Goal: Transaction & Acquisition: Subscribe to service/newsletter

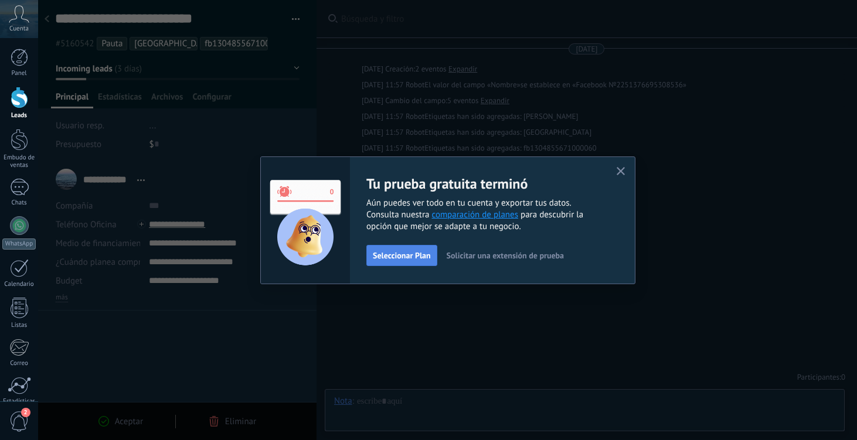
click at [406, 261] on button "Seleccionar Plan" at bounding box center [401, 255] width 71 height 21
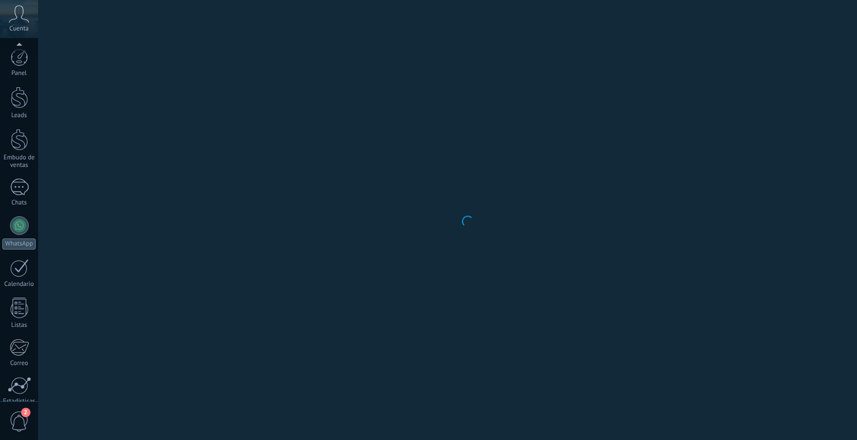
scroll to position [97, 0]
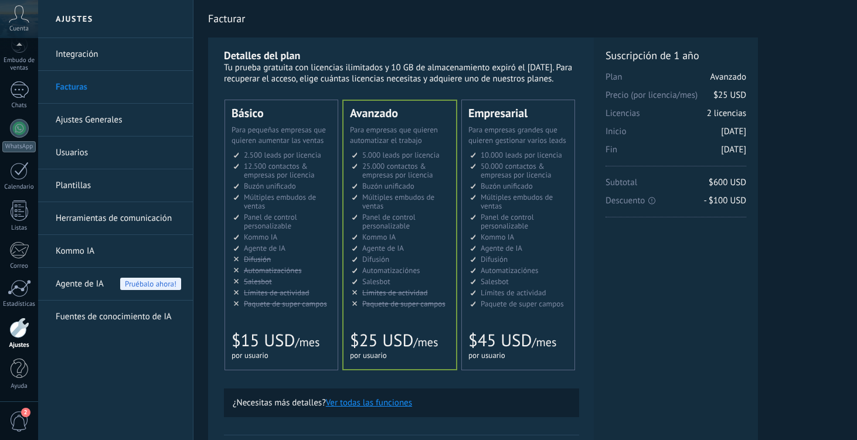
click at [23, 106] on div "Panel Leads Embudo de ventas Chats WhatsApp" at bounding box center [19, 176] width 38 height 451
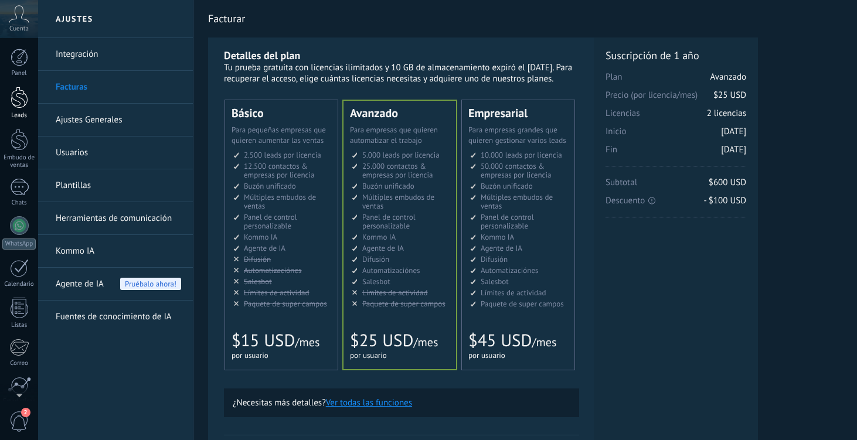
click at [19, 107] on div at bounding box center [20, 98] width 18 height 22
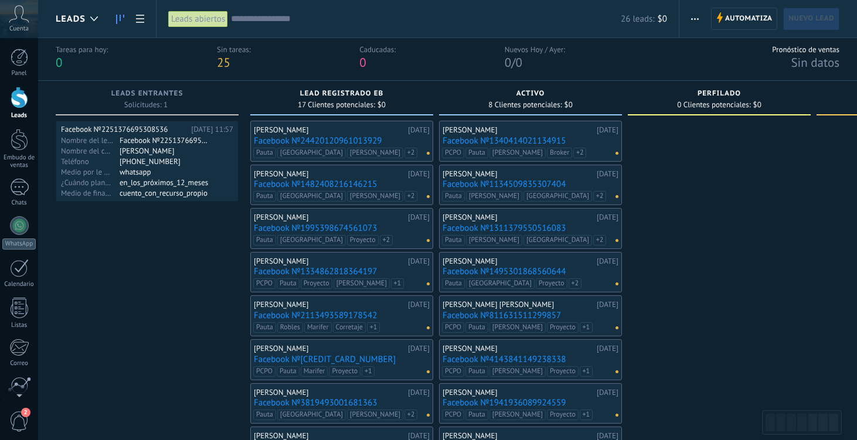
scroll to position [5, 0]
click at [12, 18] on icon at bounding box center [19, 14] width 21 height 18
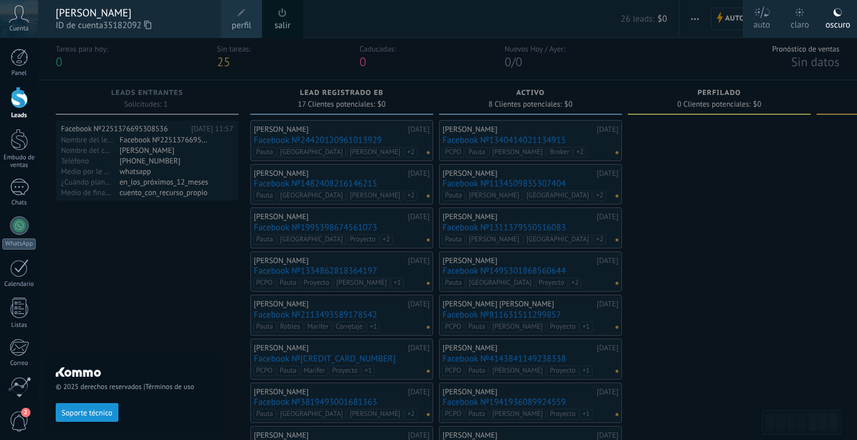
click at [121, 10] on div "[PERSON_NAME]" at bounding box center [133, 12] width 154 height 13
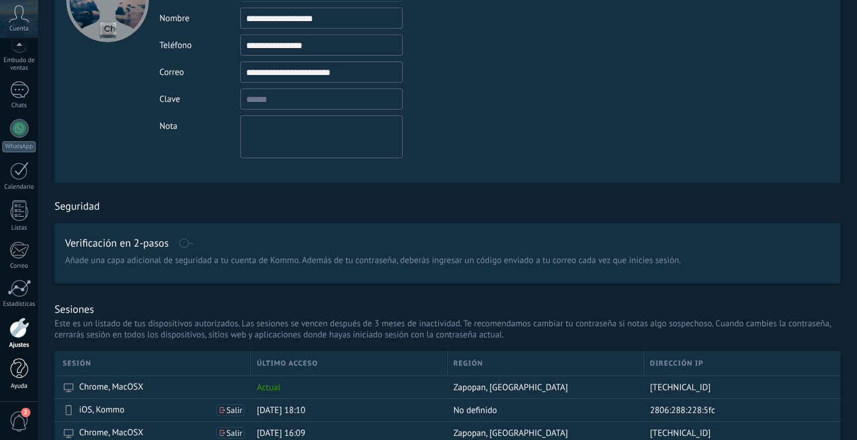
scroll to position [103, 0]
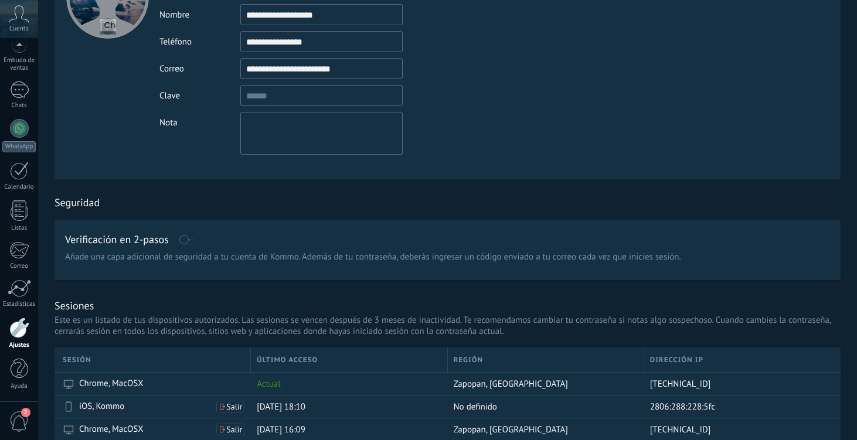
click at [20, 418] on span "2" at bounding box center [19, 422] width 20 height 21
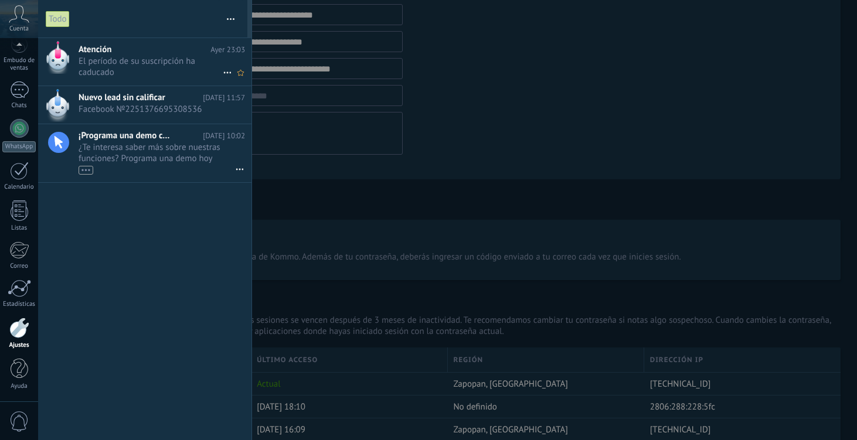
click at [166, 65] on span "El período de su suscripción ha caducado •••" at bounding box center [151, 67] width 144 height 22
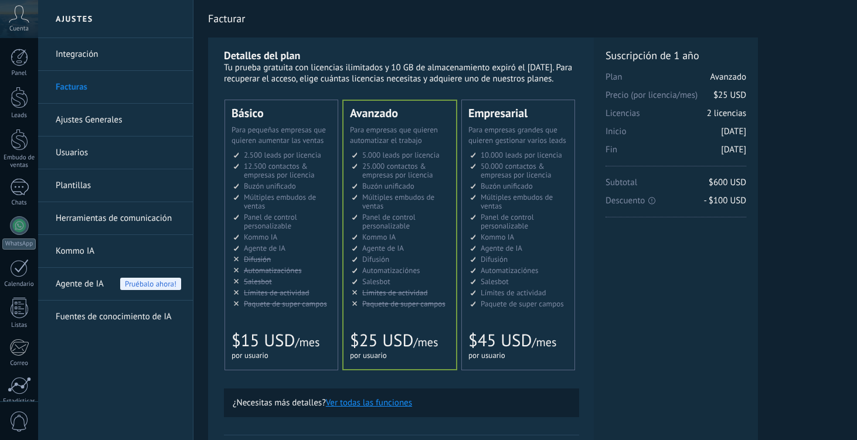
click at [105, 49] on link "Integración" at bounding box center [118, 54] width 125 height 33
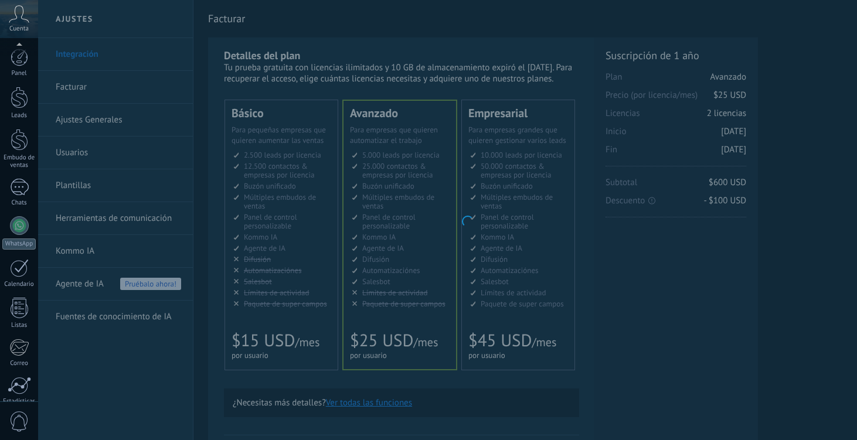
scroll to position [97, 0]
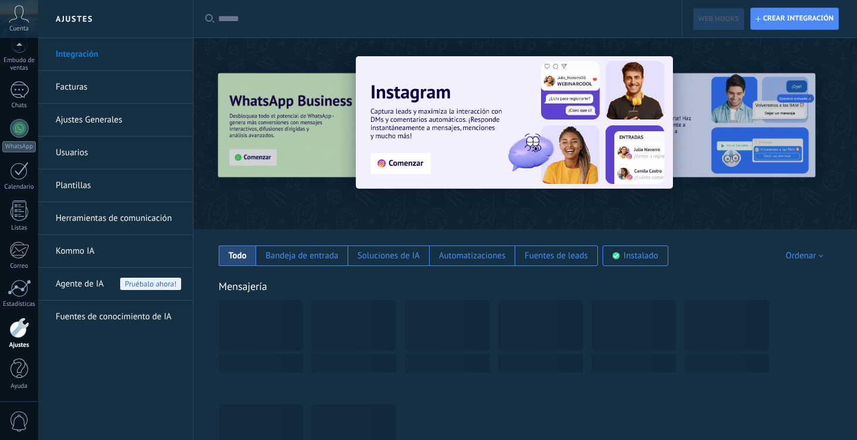
click at [86, 83] on link "Facturas" at bounding box center [118, 87] width 125 height 33
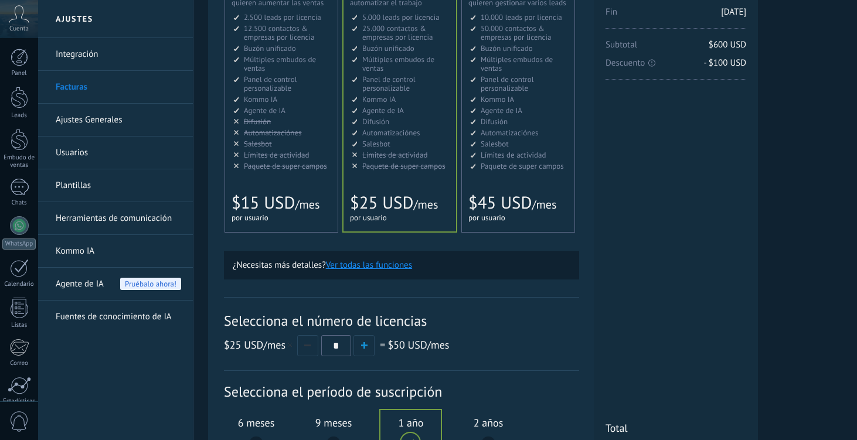
scroll to position [138, 0]
click at [308, 350] on button "button" at bounding box center [307, 345] width 21 height 21
type input "*"
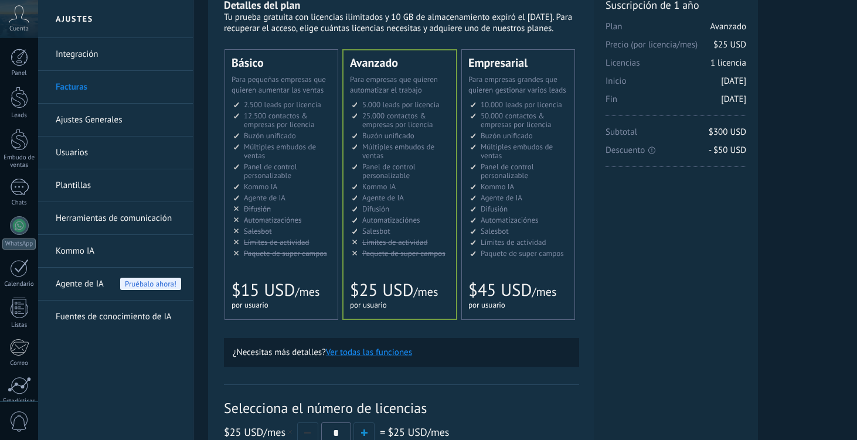
scroll to position [45, 0]
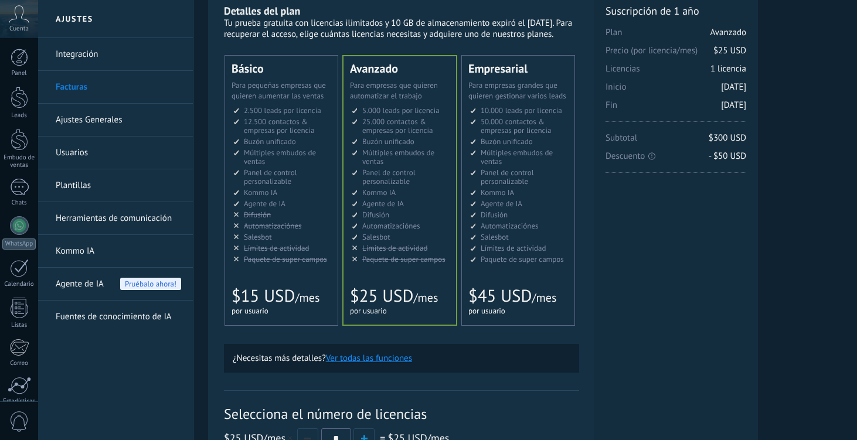
click at [292, 151] on span "Múltiples embudos de ventas" at bounding box center [280, 157] width 72 height 19
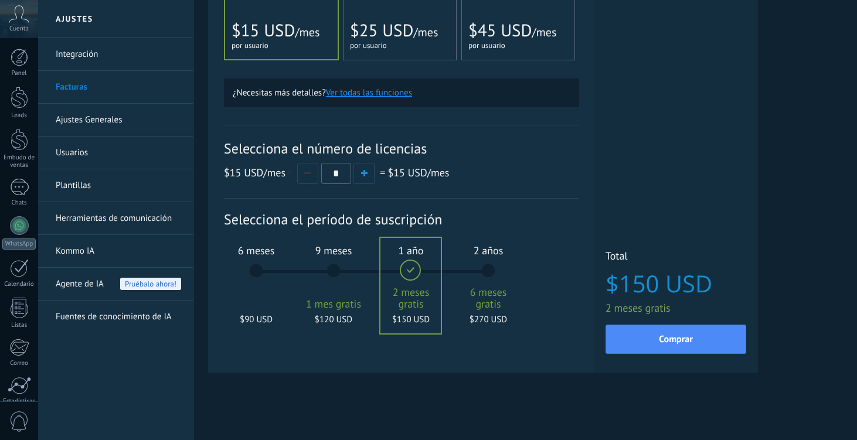
scroll to position [312, 0]
click at [253, 271] on div "6 meses $90 USD" at bounding box center [256, 276] width 63 height 83
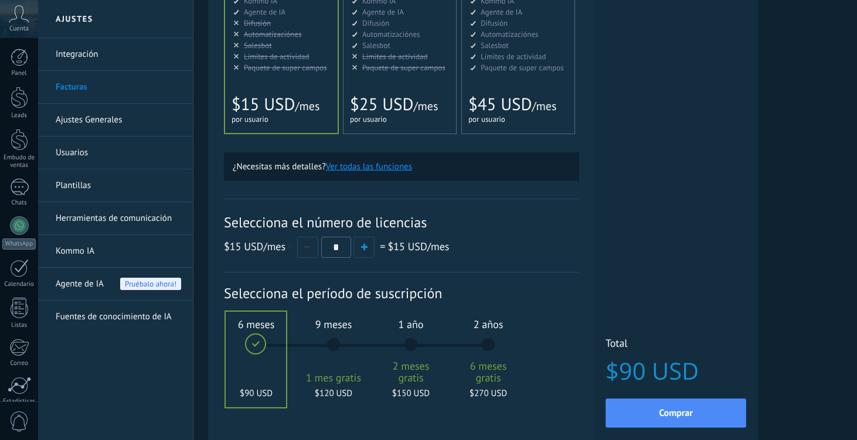
scroll to position [237, 0]
click at [415, 355] on div "1 año 2 meses gratis $150 USD" at bounding box center [410, 349] width 63 height 83
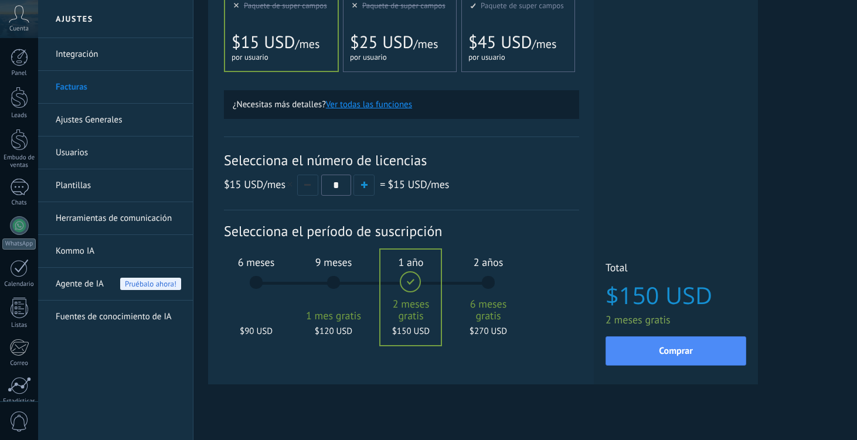
scroll to position [298, 0]
click at [403, 284] on div at bounding box center [411, 298] width 60 height 96
click at [586, 191] on div "Detalles del plan Tu prueba gratuita con licencias ilimitados y 10 GB de almace…" at bounding box center [401, 63] width 386 height 646
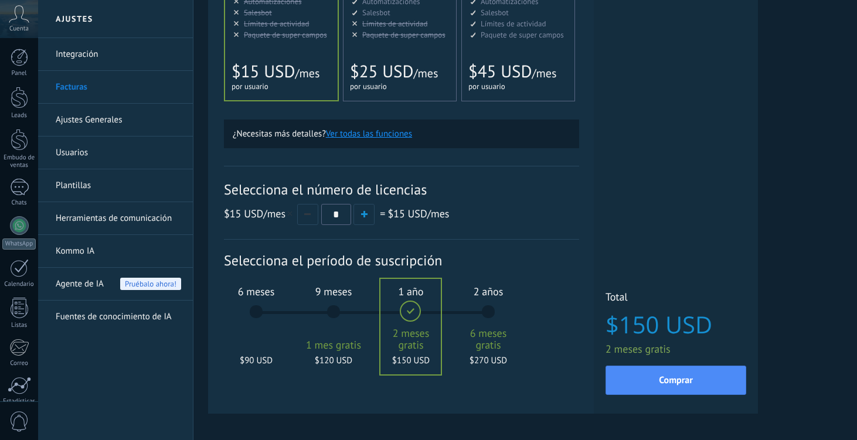
scroll to position [269, 0]
click at [392, 138] on button "Ver todas las funciones" at bounding box center [369, 134] width 86 height 11
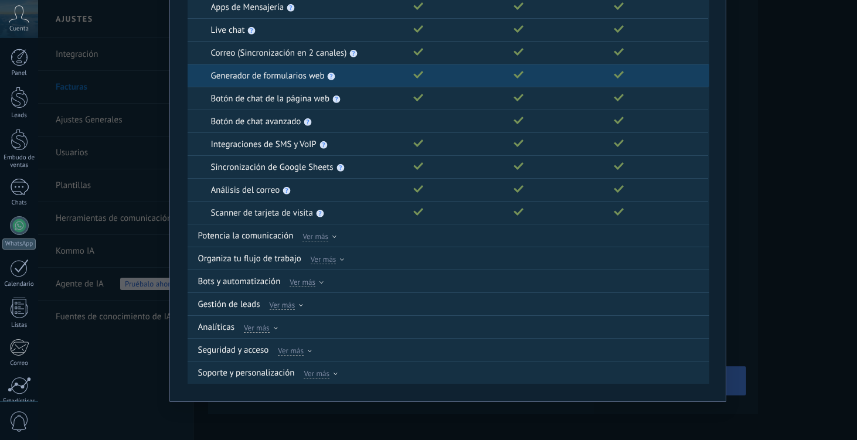
scroll to position [0, 0]
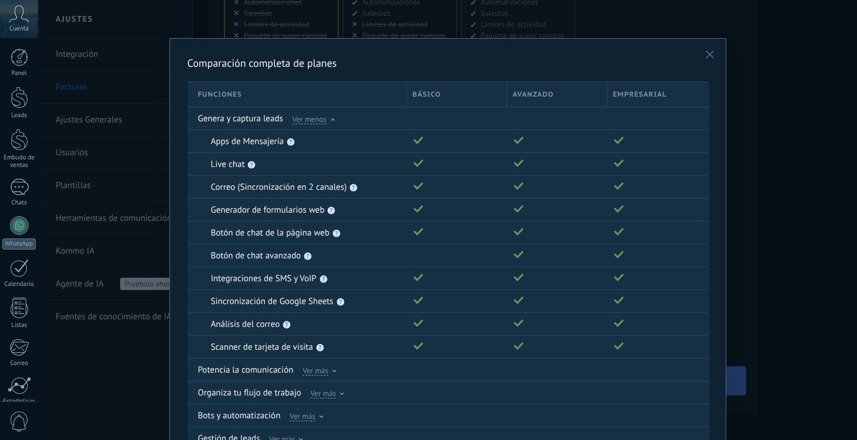
click at [708, 53] on use at bounding box center [710, 54] width 8 height 8
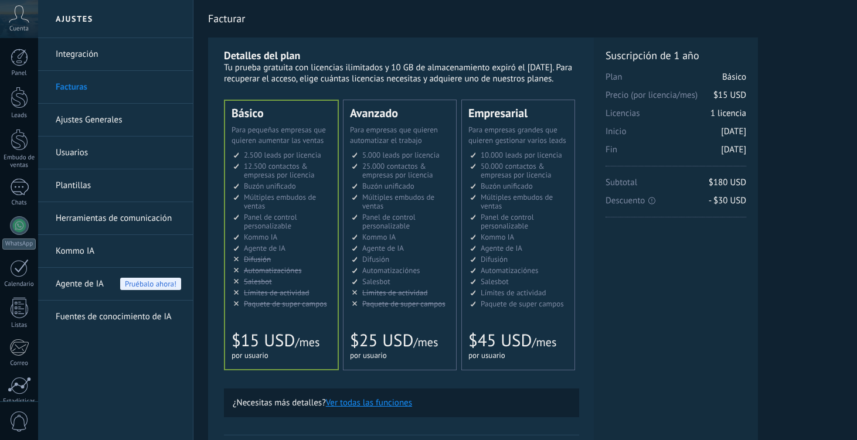
click at [73, 151] on link "Usuarios" at bounding box center [118, 153] width 125 height 33
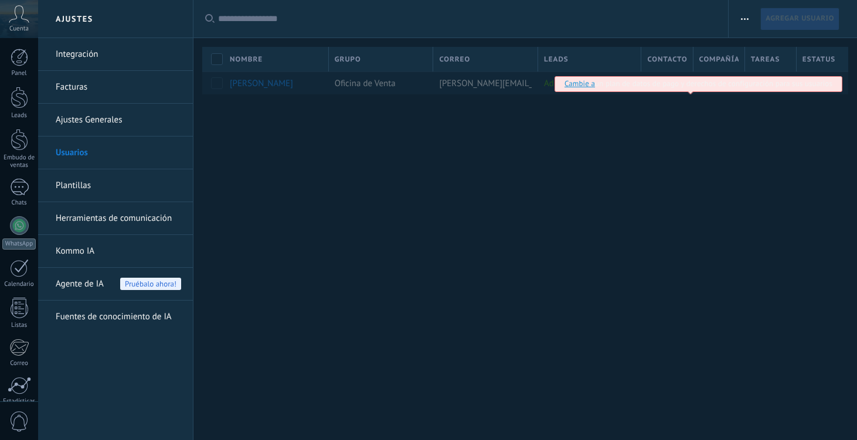
click at [579, 79] on link "Cambie a" at bounding box center [580, 84] width 30 height 10
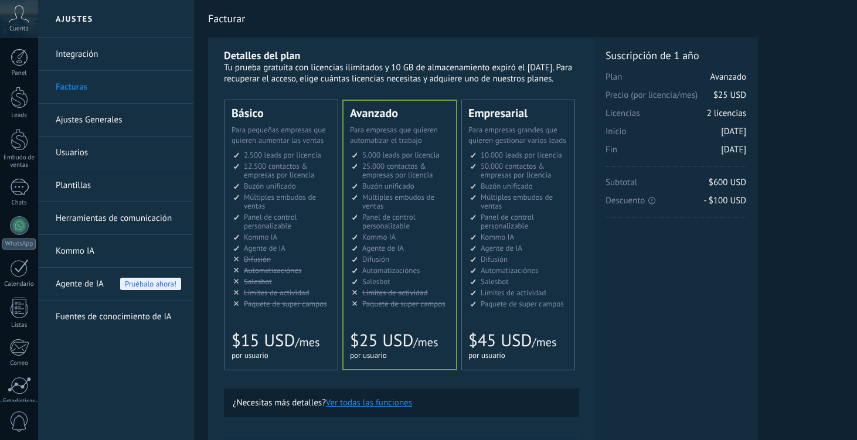
click at [307, 213] on ul "2.500 сделок на место 2.500 leads per seat 2.500 leads por licencia 添加线索和联系人 2.…" at bounding box center [282, 230] width 98 height 158
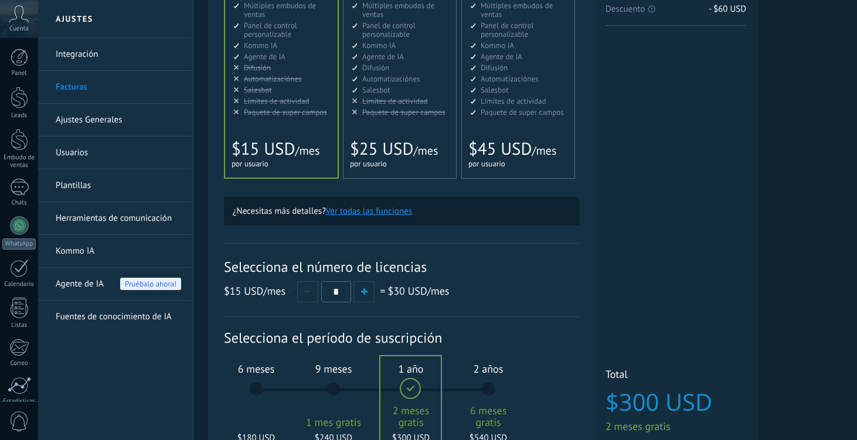
scroll to position [192, 0]
click at [307, 296] on button "button" at bounding box center [307, 291] width 21 height 21
type input "*"
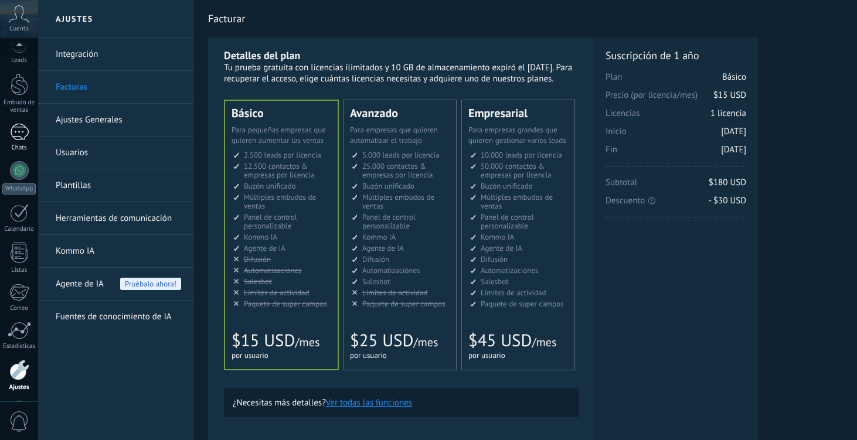
scroll to position [0, 0]
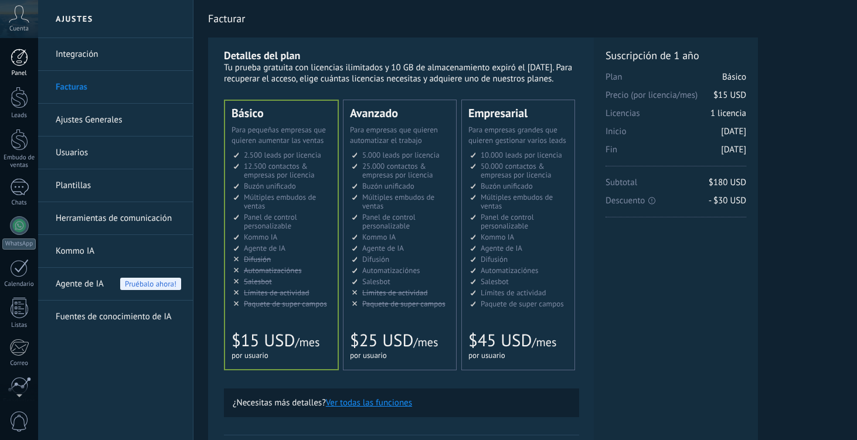
click at [15, 49] on div at bounding box center [20, 58] width 18 height 18
